Goal: Task Accomplishment & Management: Manage account settings

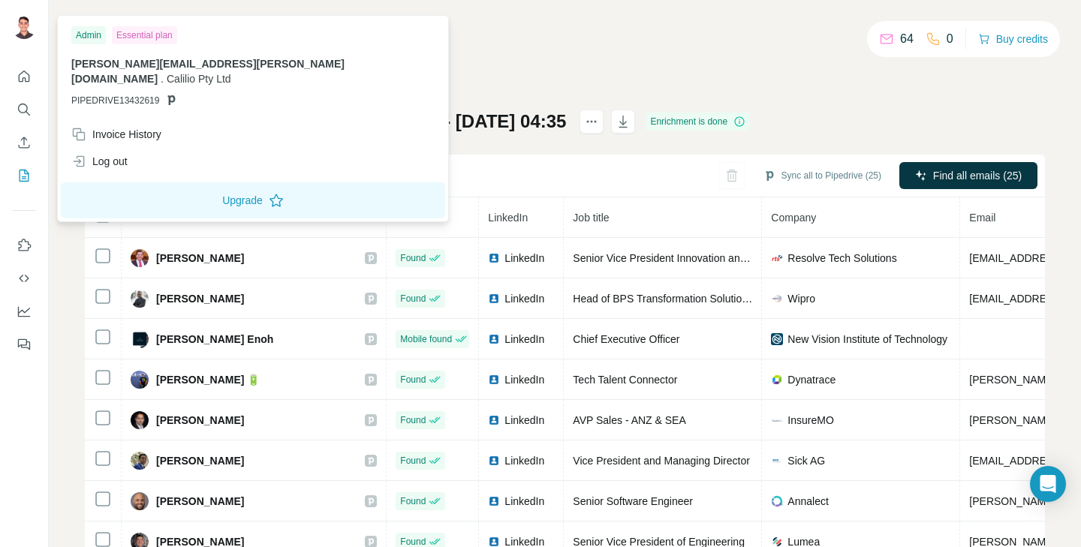
click at [23, 29] on img at bounding box center [24, 27] width 24 height 24
click at [134, 94] on span "PIPEDRIVE13432619" at bounding box center [115, 101] width 88 height 14
click at [23, 73] on icon "Quick start" at bounding box center [24, 76] width 15 height 15
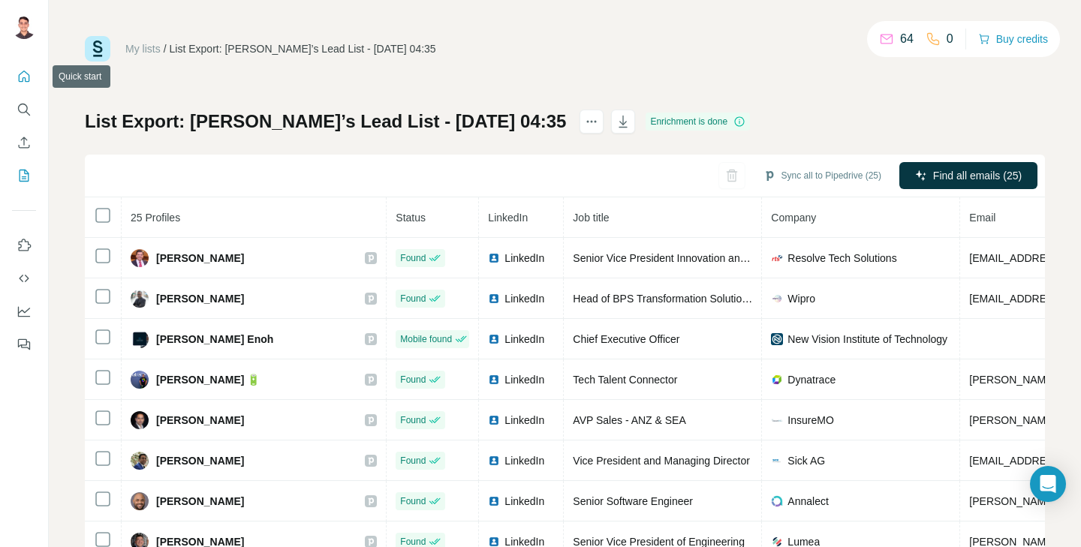
click at [23, 73] on icon "Quick start" at bounding box center [24, 76] width 15 height 15
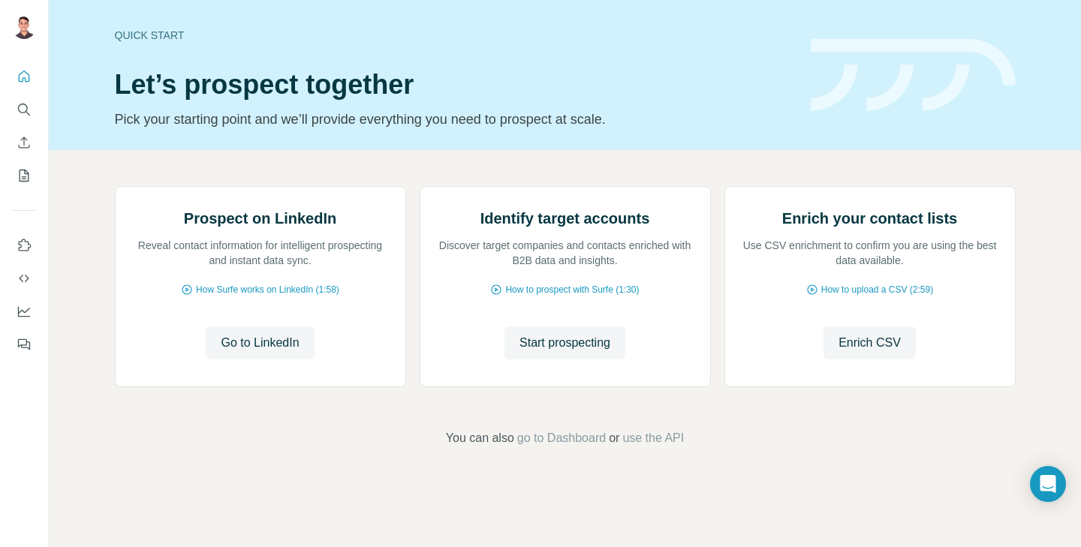
scroll to position [98, 0]
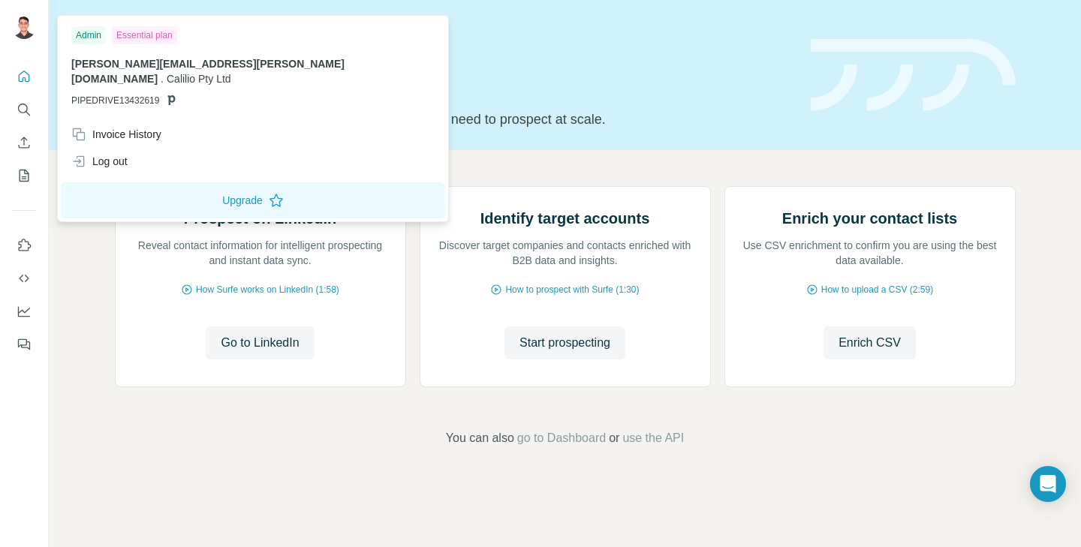
click at [185, 41] on div "Admin Essential plan" at bounding box center [252, 35] width 363 height 18
click at [152, 130] on div "Invoice History" at bounding box center [252, 134] width 381 height 27
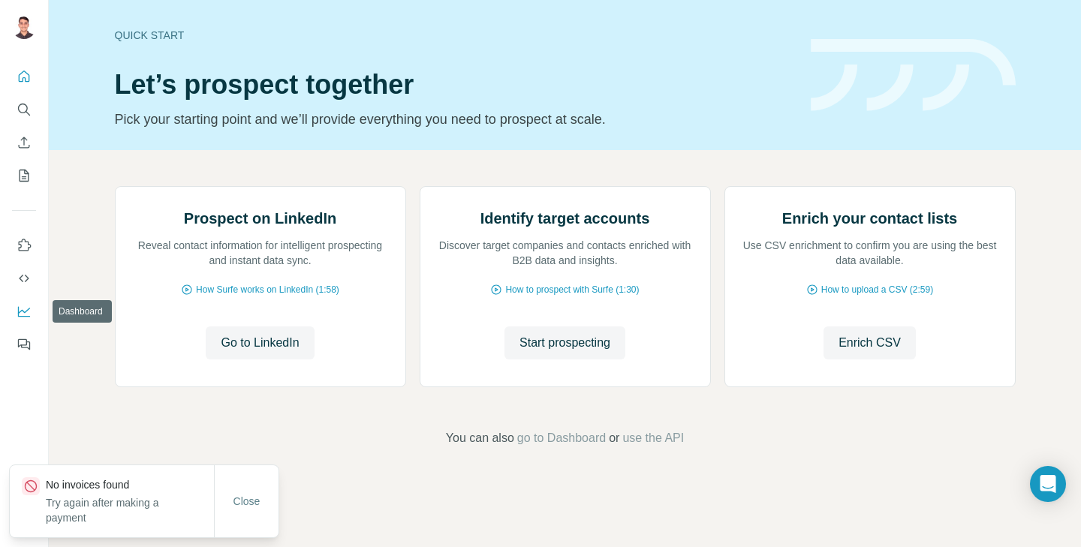
click at [27, 310] on icon "Dashboard" at bounding box center [24, 311] width 12 height 6
